Goal: Find specific page/section

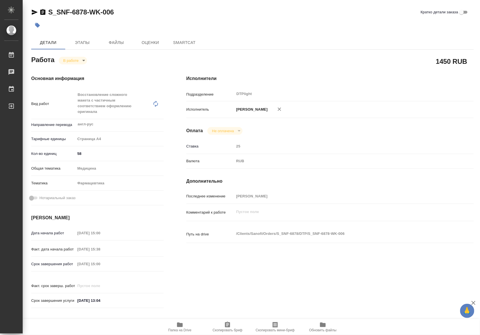
type textarea "x"
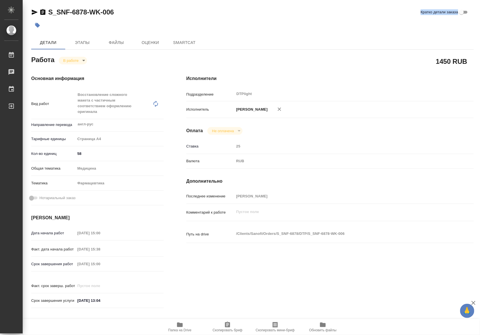
type textarea "x"
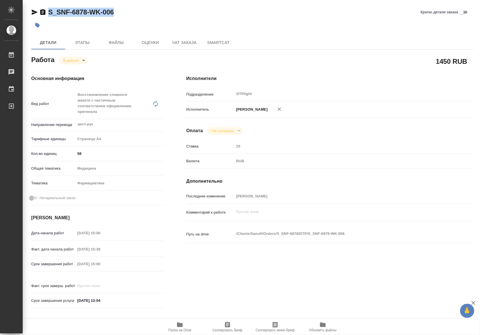
drag, startPoint x: 115, startPoint y: 13, endPoint x: 50, endPoint y: 12, distance: 65.0
click at [50, 12] on div "S_SNF-6878-WK-006 [PERSON_NAME] детали заказа" at bounding box center [252, 12] width 443 height 9
type textarea "x"
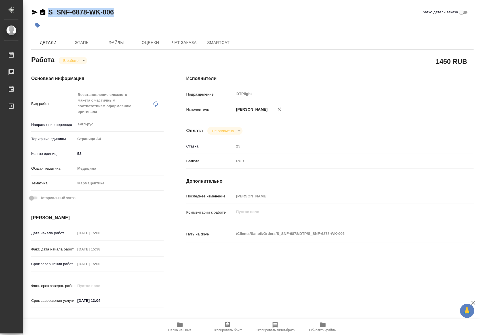
type textarea "x"
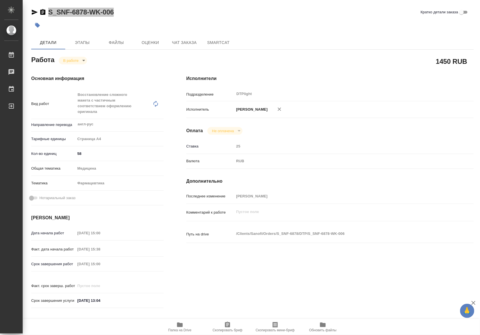
type textarea "x"
click at [121, 18] on div "S_SNF-6878-WK-006 [PERSON_NAME] детали заказа" at bounding box center [252, 13] width 443 height 11
drag, startPoint x: 122, startPoint y: 13, endPoint x: 45, endPoint y: 16, distance: 77.9
click at [45, 16] on div "S_SNF-6878-WK-006 [PERSON_NAME] детали заказа" at bounding box center [252, 12] width 443 height 9
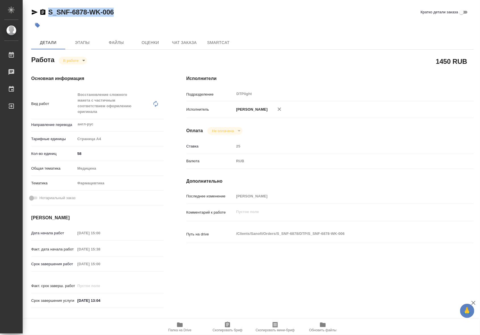
copy link "S_SNF-6878-WK-006"
click at [182, 325] on icon "button" at bounding box center [180, 325] width 6 height 5
